Goal: Navigation & Orientation: Find specific page/section

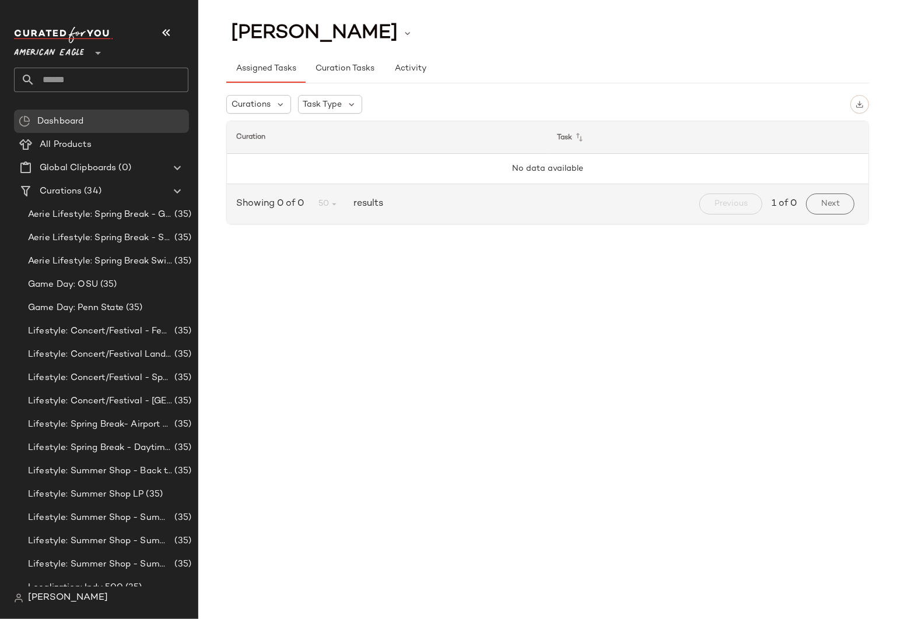
click at [54, 49] on span "American Eagle" at bounding box center [49, 50] width 70 height 21
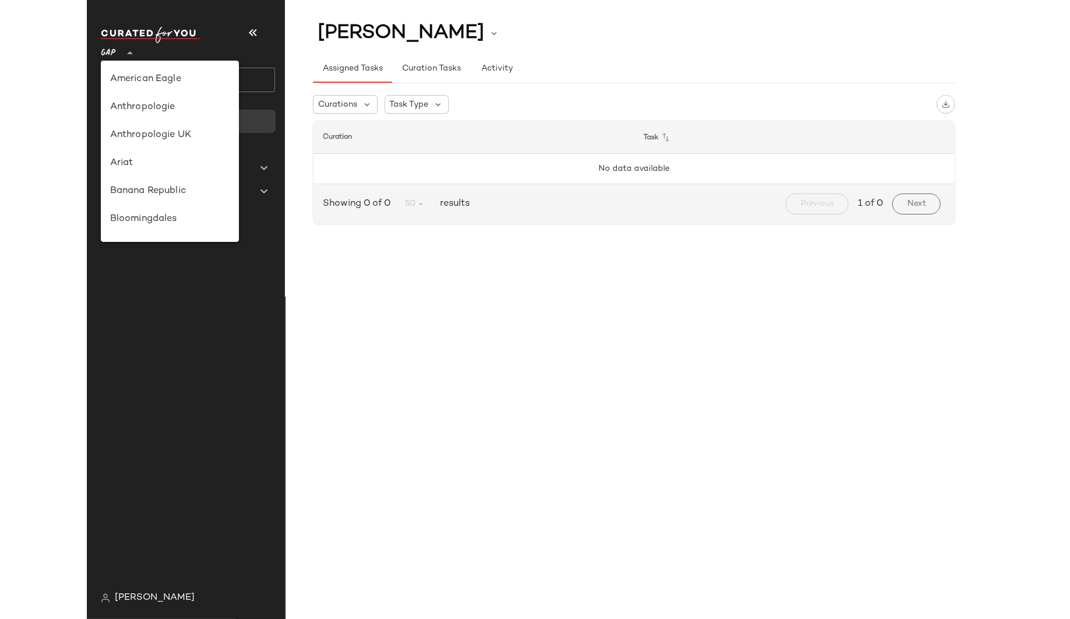
scroll to position [180, 0]
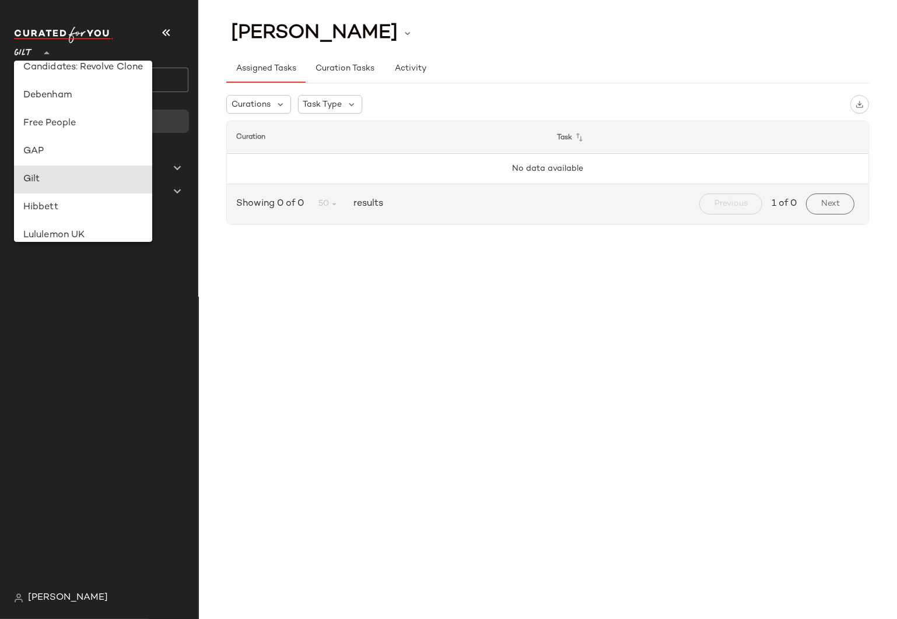
type input "**"
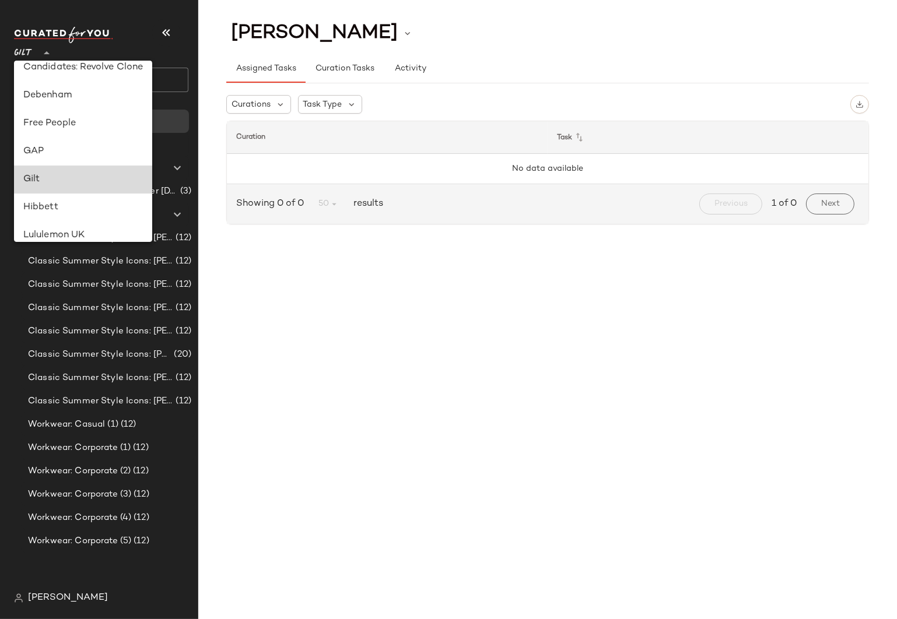
click at [34, 176] on div "Gilt" at bounding box center [83, 180] width 120 height 14
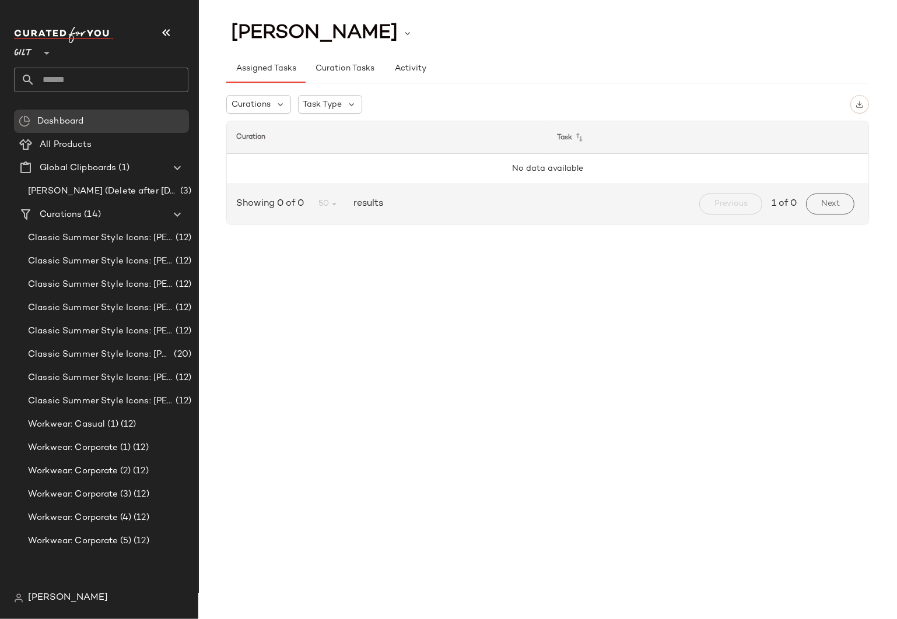
click at [210, 161] on div "[PERSON_NAME] Assigned Tasks Curation Tasks Activity Curations Task Type Curati…" at bounding box center [547, 130] width 698 height 222
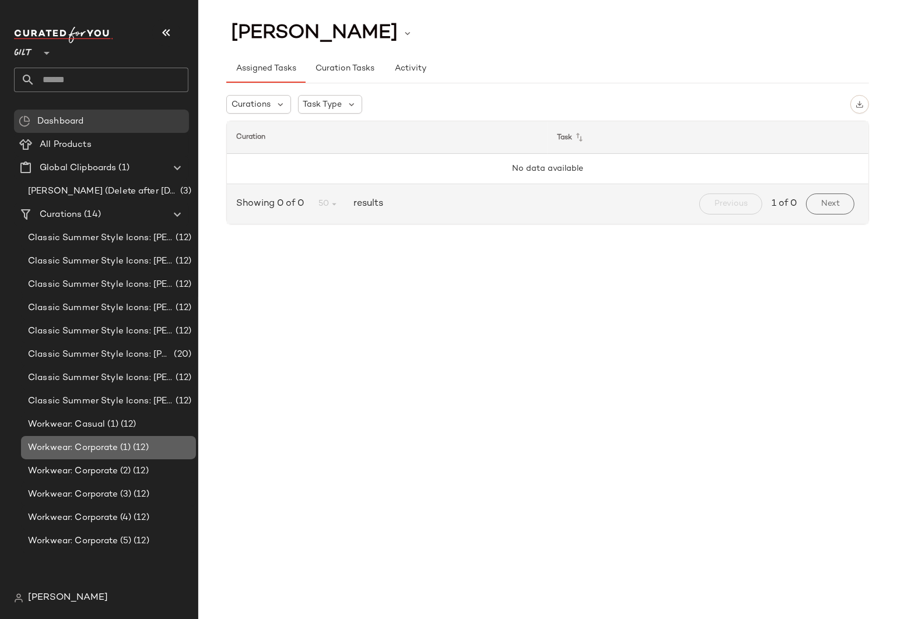
click at [90, 442] on span "Workwear: Corporate (1)" at bounding box center [79, 447] width 103 height 13
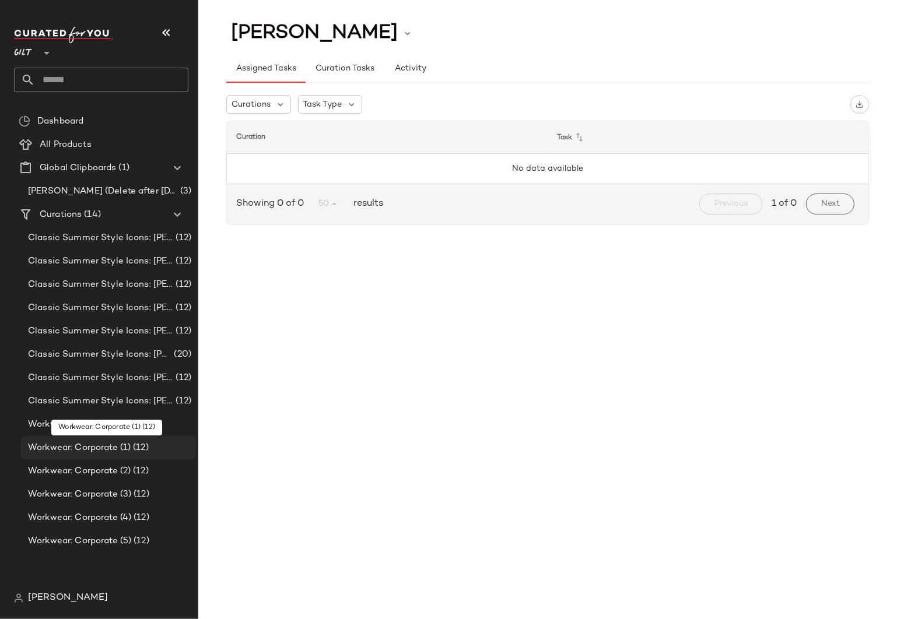
click at [86, 445] on span "Workwear: Corporate (1)" at bounding box center [79, 447] width 103 height 13
click at [86, 470] on span "Workwear: Corporate (2)" at bounding box center [79, 471] width 103 height 13
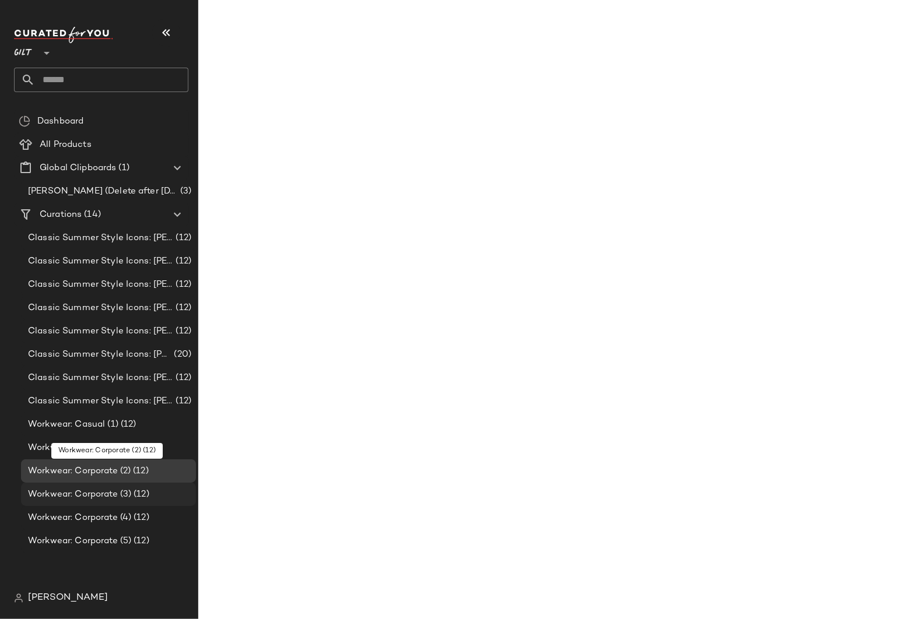
click at [87, 494] on span "Workwear: Corporate (3)" at bounding box center [79, 494] width 103 height 13
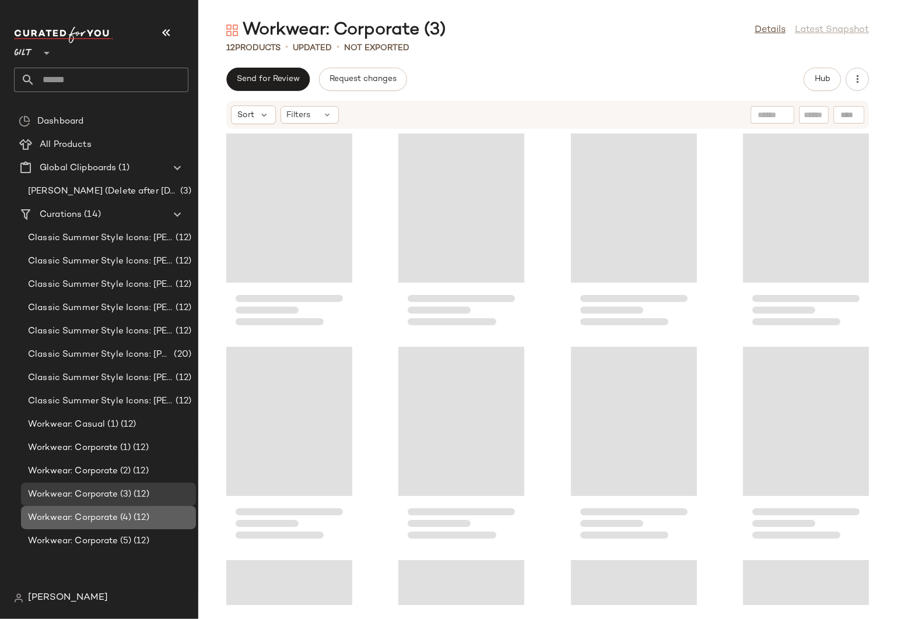
click at [90, 515] on span "Workwear: Corporate (4)" at bounding box center [79, 517] width 103 height 13
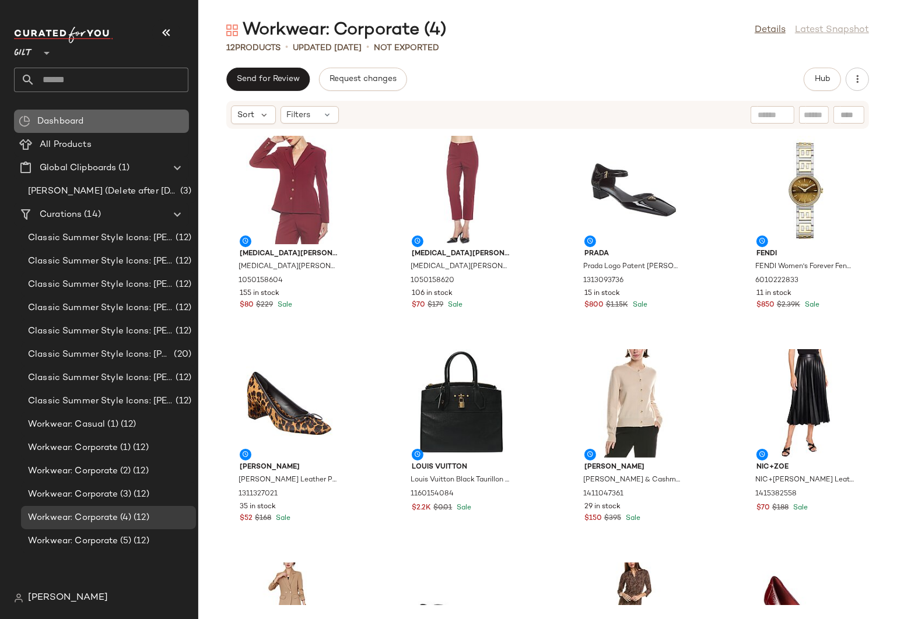
click at [75, 117] on span "Dashboard" at bounding box center [60, 121] width 46 height 13
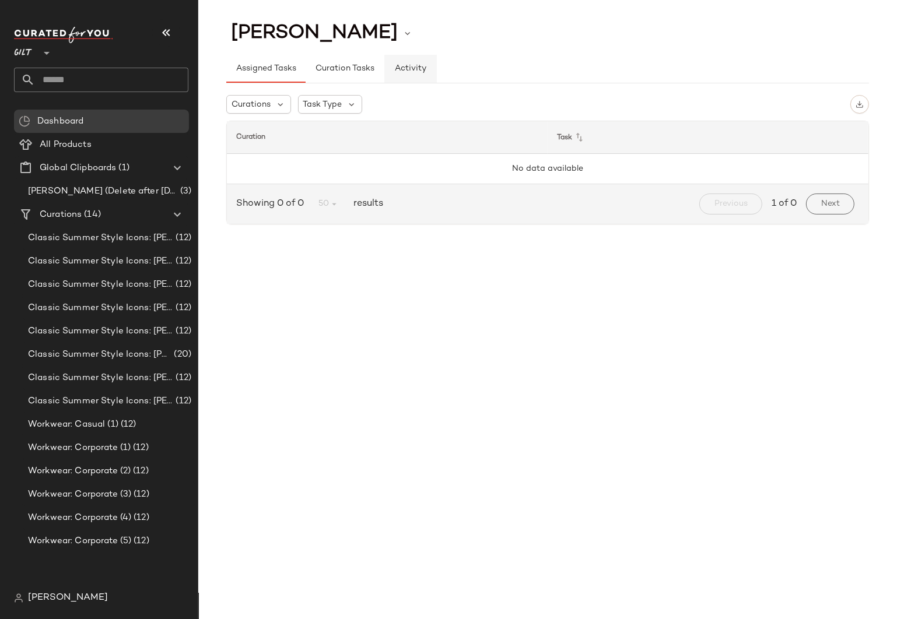
click at [398, 66] on span "Activity" at bounding box center [410, 68] width 32 height 9
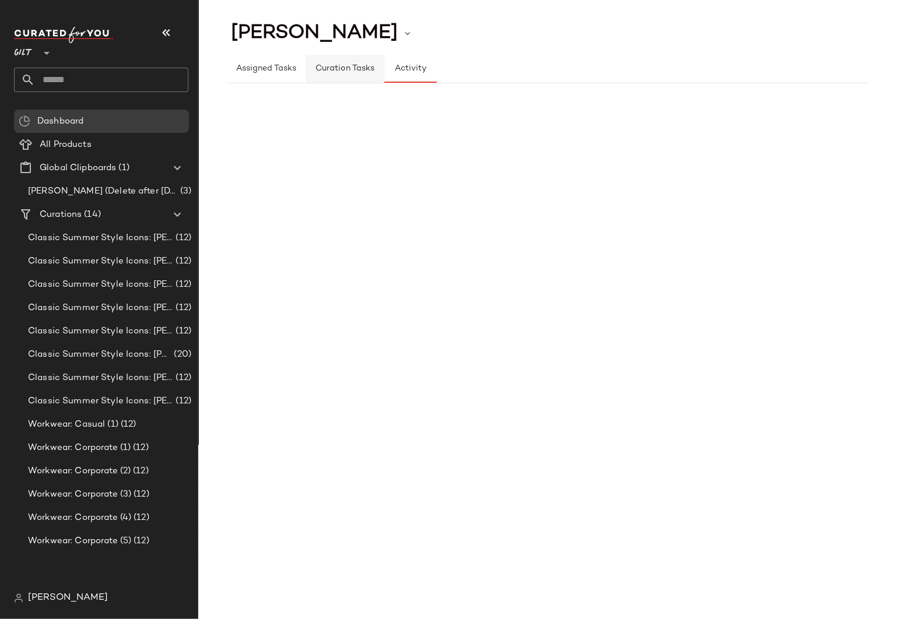
click at [353, 65] on span "Curation Tasks" at bounding box center [344, 68] width 59 height 9
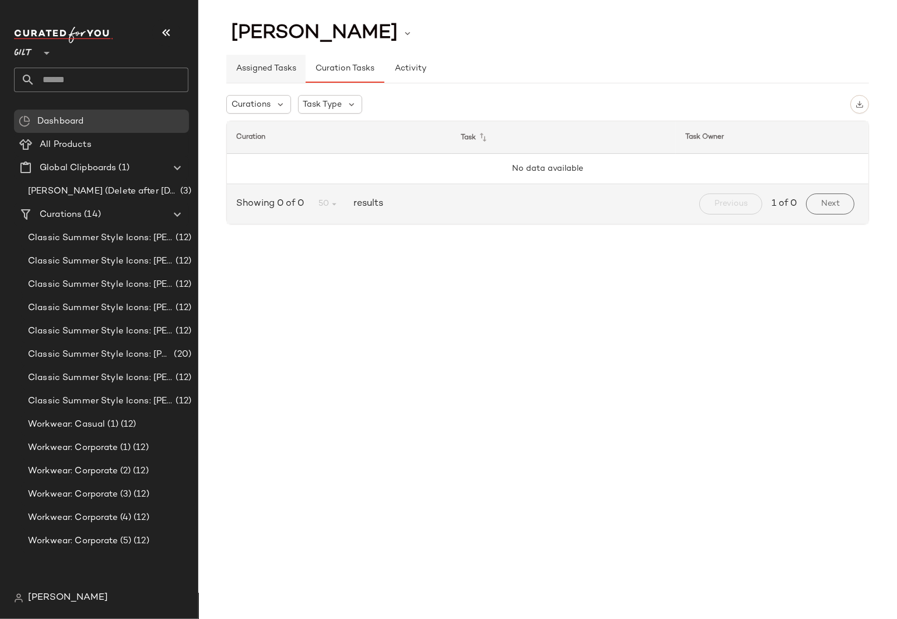
click at [245, 71] on span "Assigned Tasks" at bounding box center [266, 68] width 61 height 9
click at [83, 143] on span "All Products" at bounding box center [66, 144] width 52 height 13
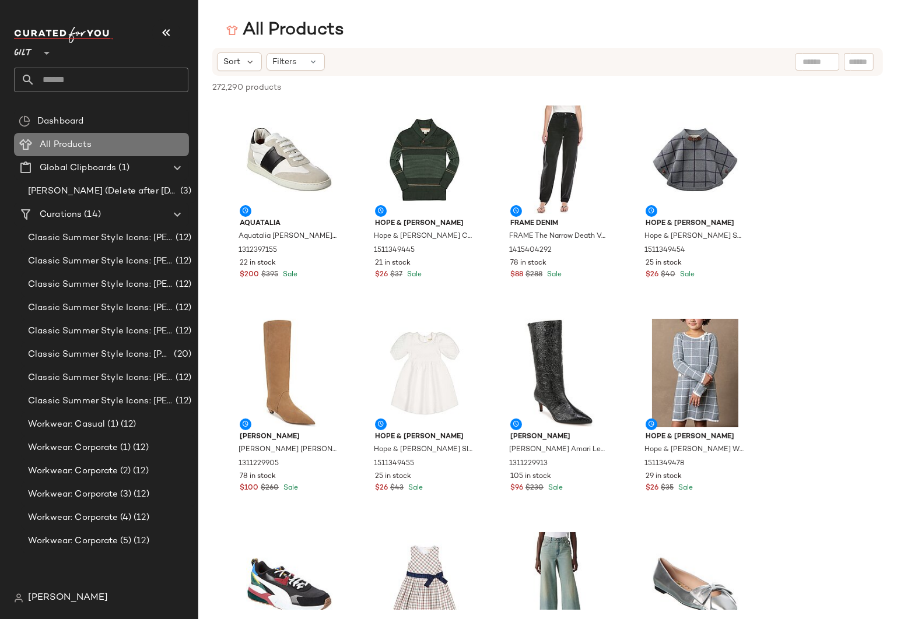
click at [53, 144] on span "All Products" at bounding box center [66, 144] width 52 height 13
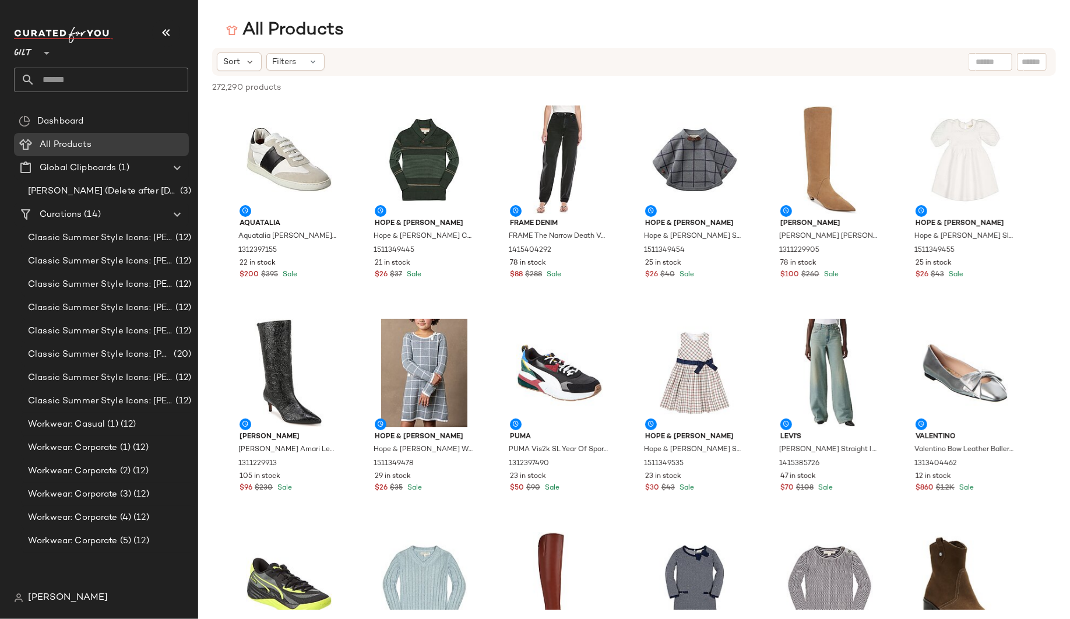
click at [396, 25] on div "All Products" at bounding box center [634, 30] width 872 height 23
click at [388, 30] on div "All Products" at bounding box center [634, 30] width 872 height 23
click at [68, 152] on Products "All Products" at bounding box center [101, 144] width 175 height 23
click at [896, 64] on input "text" at bounding box center [991, 62] width 30 height 12
click at [896, 62] on div at bounding box center [1032, 61] width 30 height 17
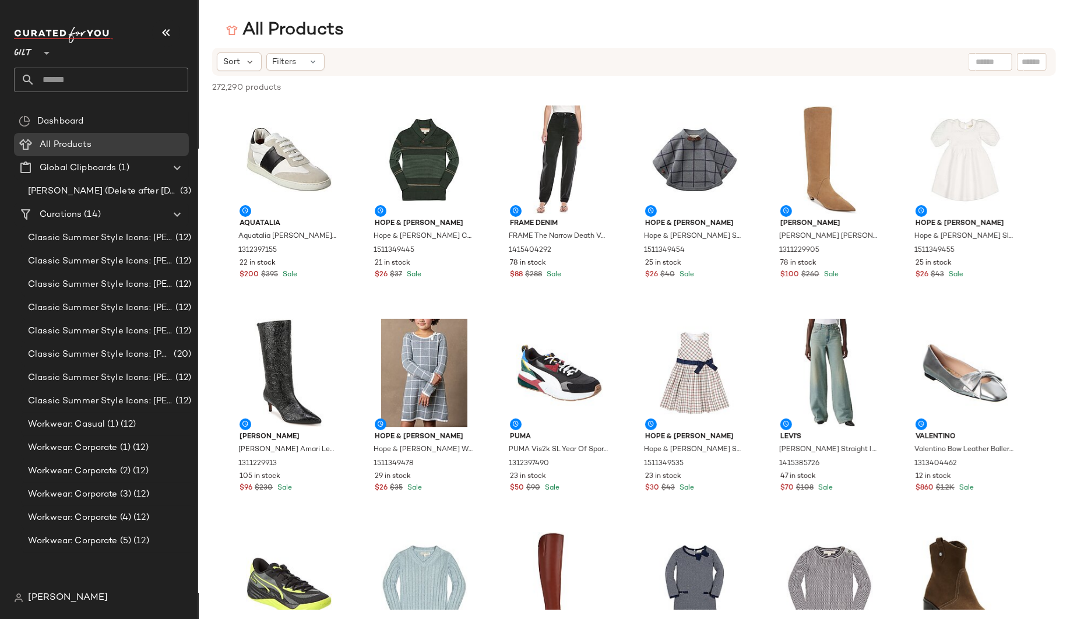
click at [534, 61] on div "Sort Filters" at bounding box center [558, 61] width 683 height 19
click at [300, 61] on div "Filters" at bounding box center [295, 61] width 58 height 17
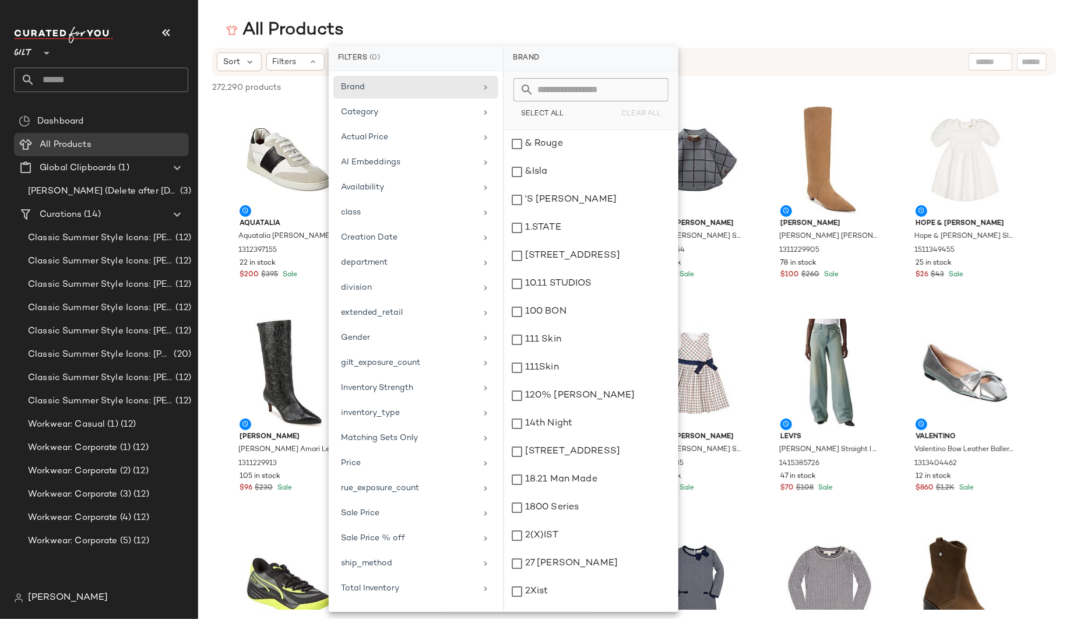
click at [379, 34] on div "All Products" at bounding box center [634, 30] width 872 height 23
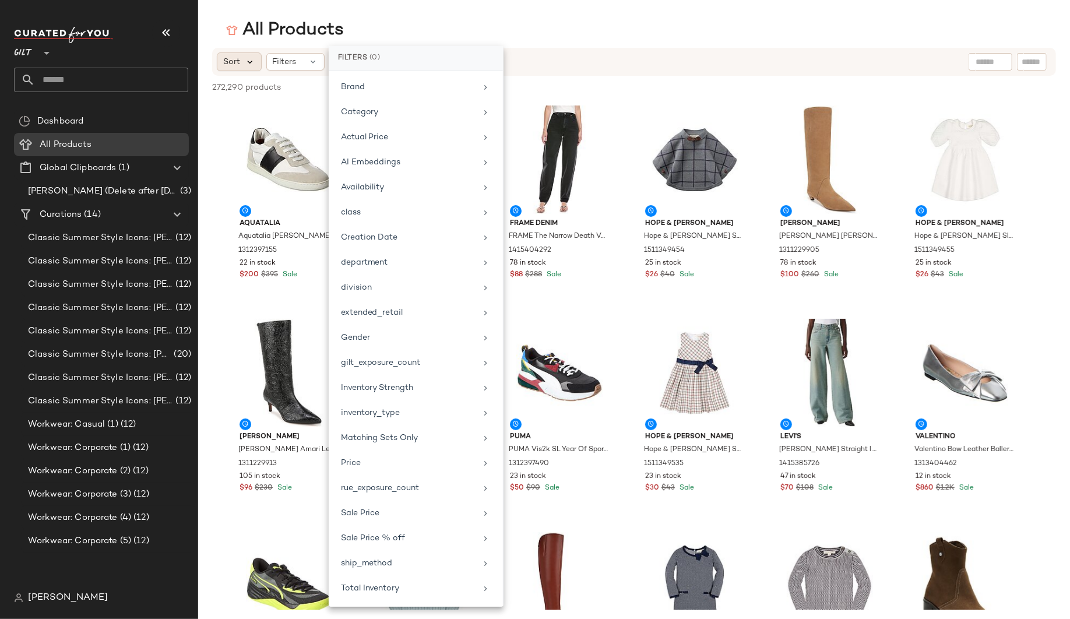
click at [245, 59] on icon at bounding box center [250, 62] width 10 height 10
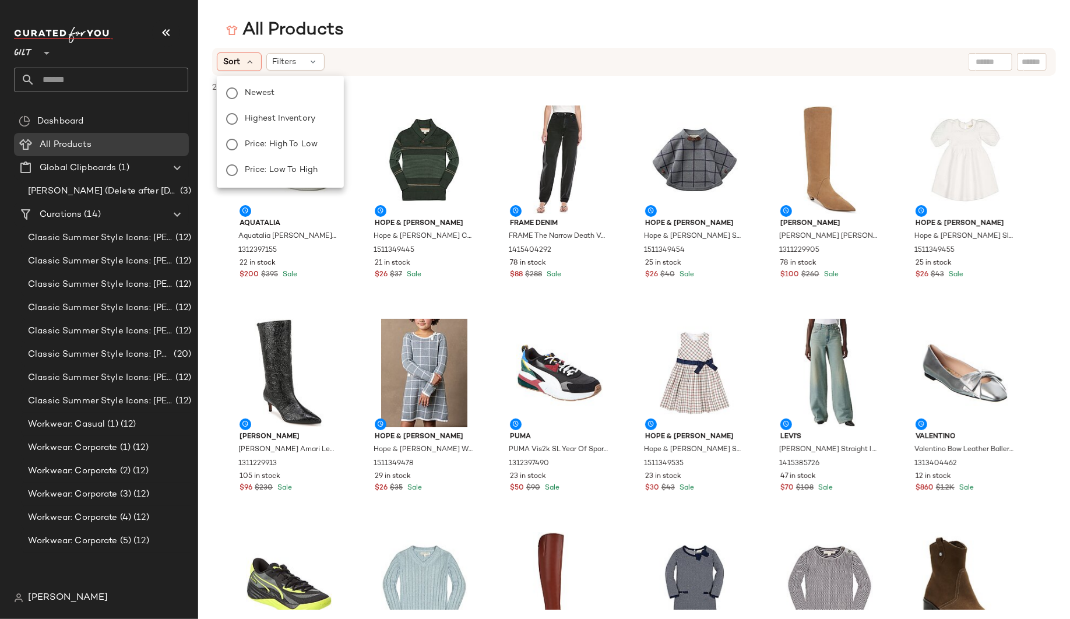
click at [420, 31] on div "All Products" at bounding box center [634, 30] width 872 height 23
click at [55, 143] on span "All Products" at bounding box center [66, 144] width 52 height 13
click at [61, 118] on span "Dashboard" at bounding box center [60, 121] width 46 height 13
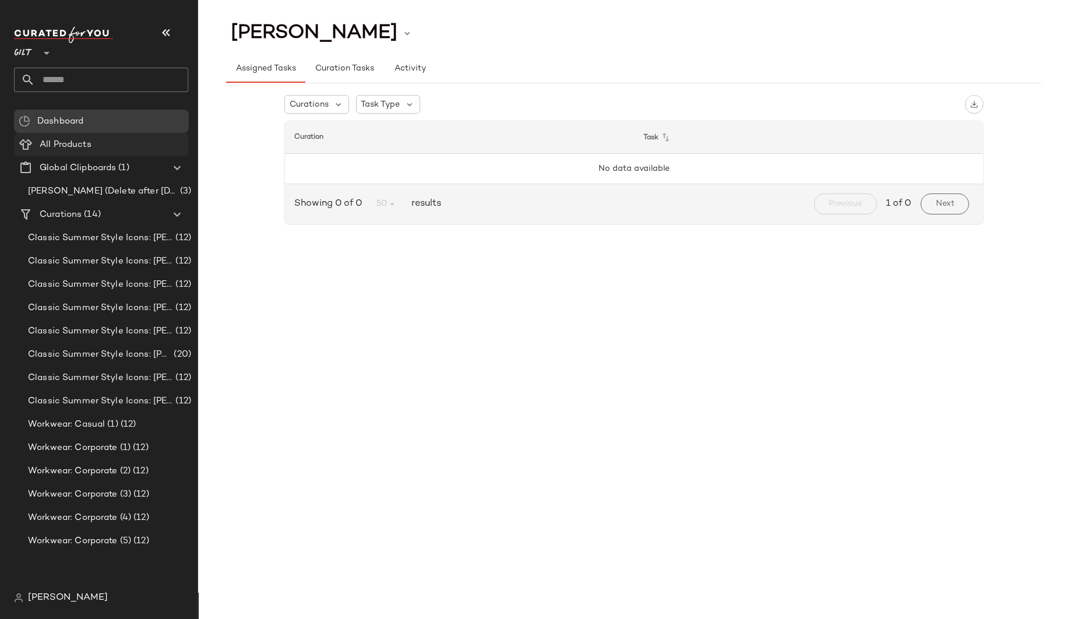
click at [54, 146] on span "All Products" at bounding box center [66, 144] width 52 height 13
